Goal: Navigation & Orientation: Find specific page/section

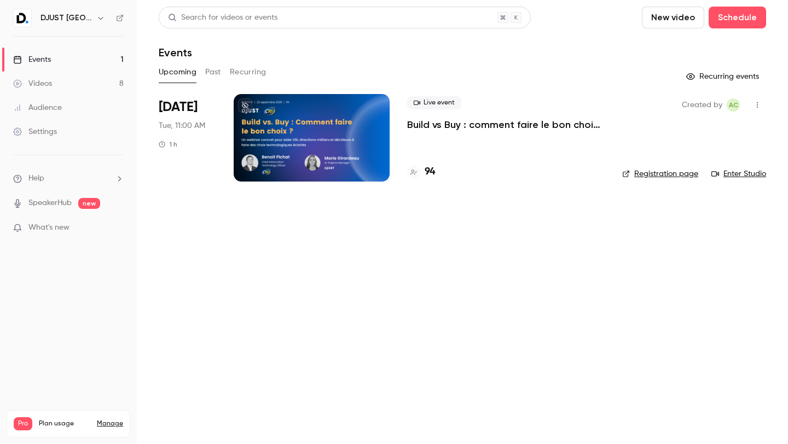
click at [435, 165] on div "94" at bounding box center [505, 172] width 197 height 15
click at [430, 167] on h4 "94" at bounding box center [429, 172] width 10 height 15
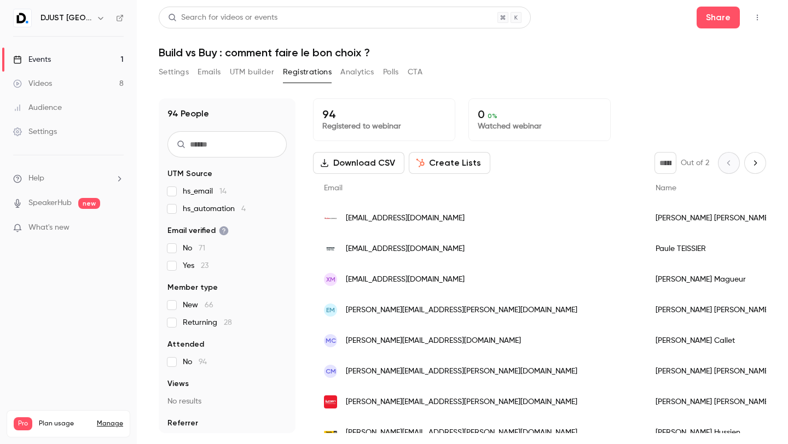
click at [39, 55] on div "Events" at bounding box center [32, 59] width 38 height 11
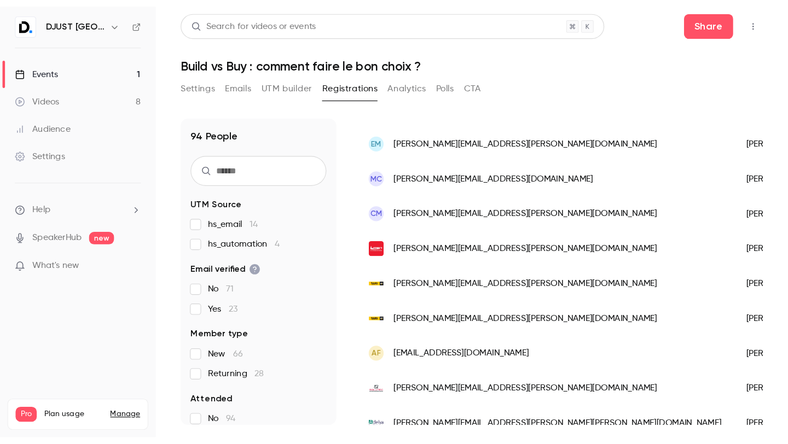
scroll to position [187, 0]
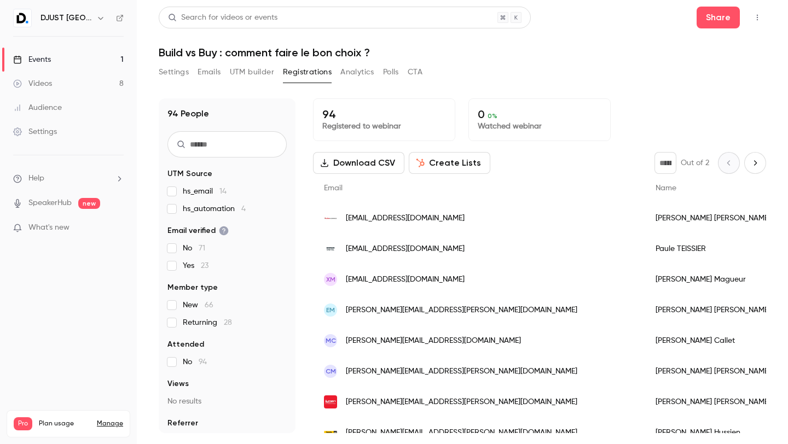
click at [55, 60] on link "Events 1" at bounding box center [68, 60] width 137 height 24
